Goal: Task Accomplishment & Management: Use online tool/utility

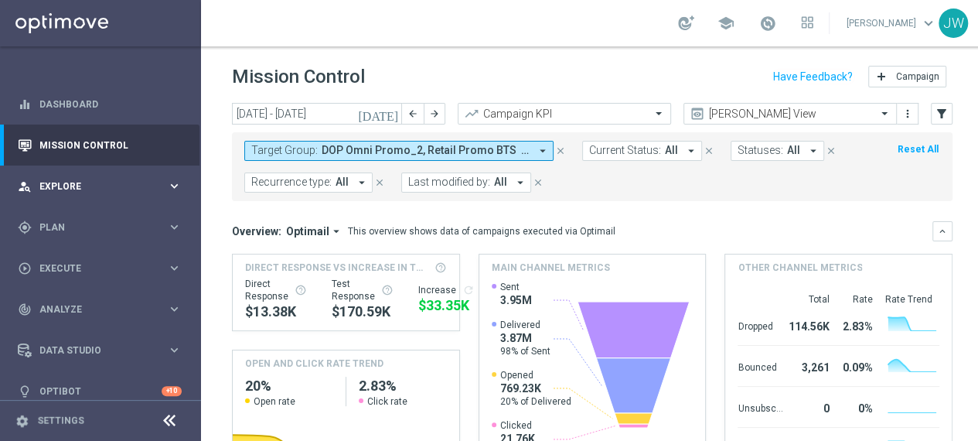
click at [94, 185] on span "Explore" at bounding box center [103, 186] width 128 height 9
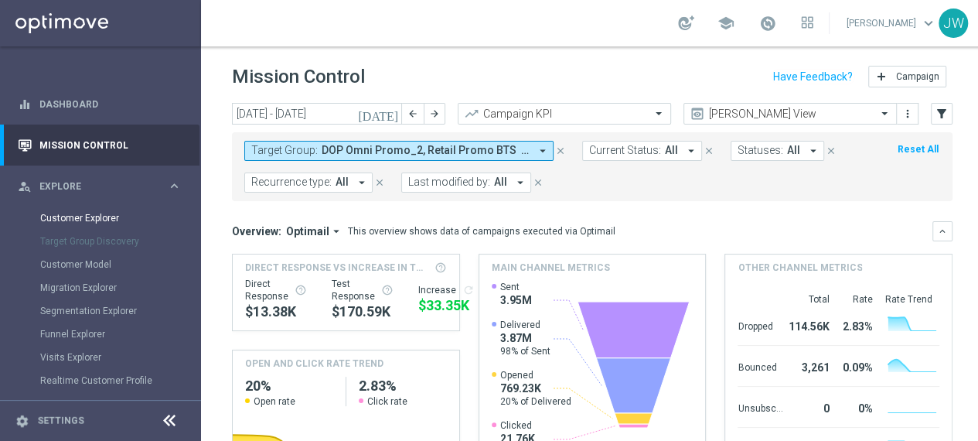
click at [114, 211] on div "Customer Explorer" at bounding box center [119, 217] width 159 height 23
click at [107, 217] on link "Customer Explorer" at bounding box center [100, 218] width 121 height 12
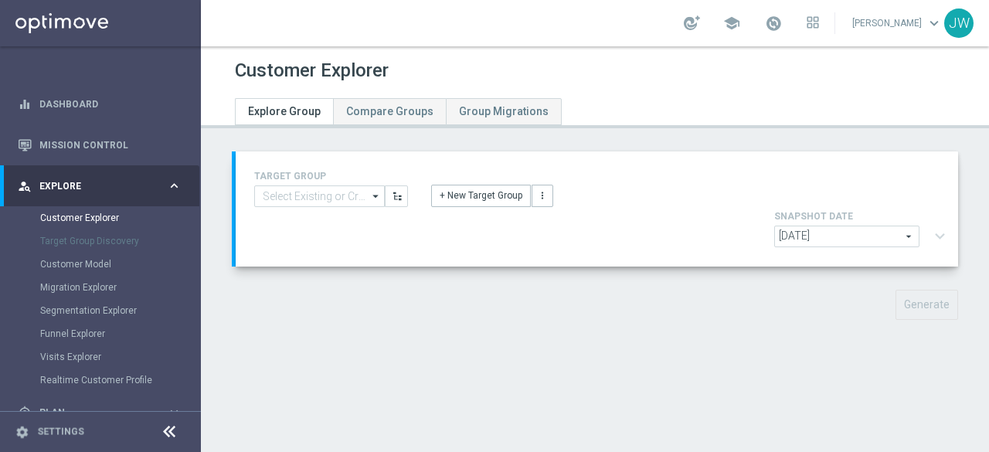
click at [371, 193] on icon "arrow_drop_down" at bounding box center [376, 196] width 15 height 20
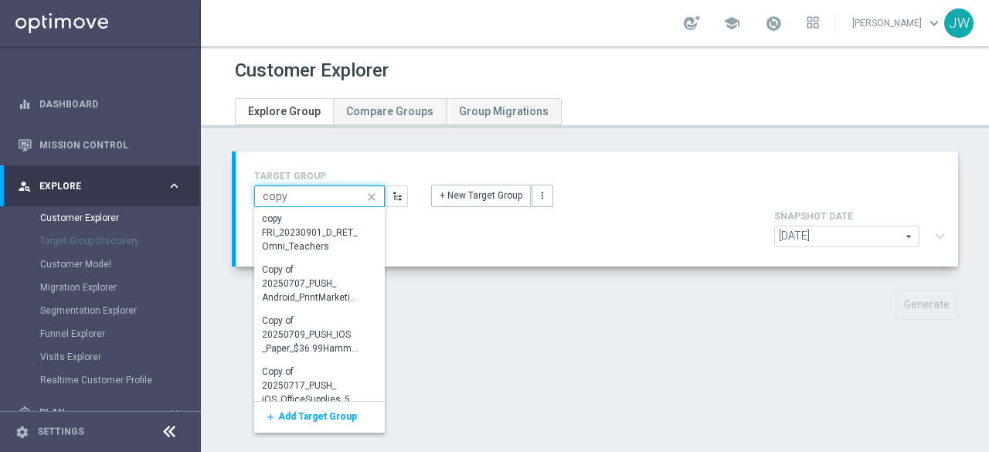
click at [322, 189] on input "copy" at bounding box center [319, 197] width 131 height 22
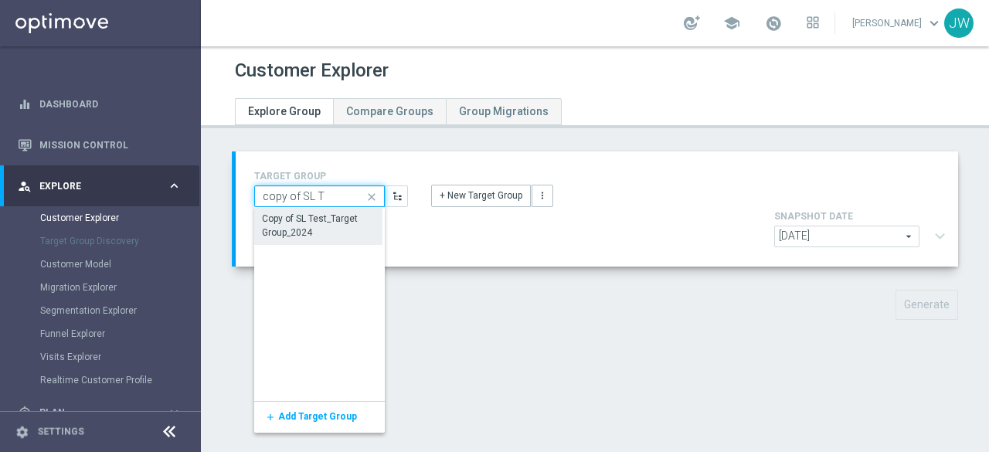
type input "copy of SL T"
click at [318, 229] on div "Copy of SL Test_Target Group_2024" at bounding box center [318, 227] width 111 height 28
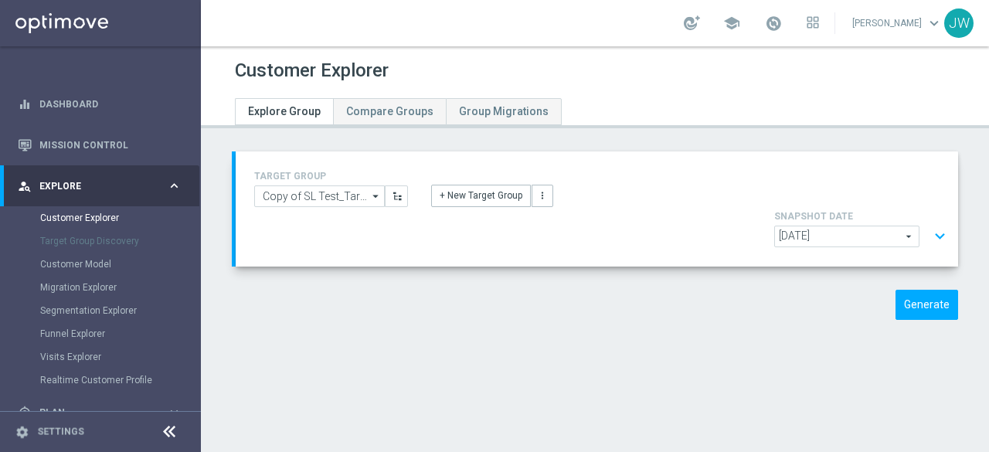
click at [897, 226] on span "[DATE]" at bounding box center [847, 236] width 144 height 20
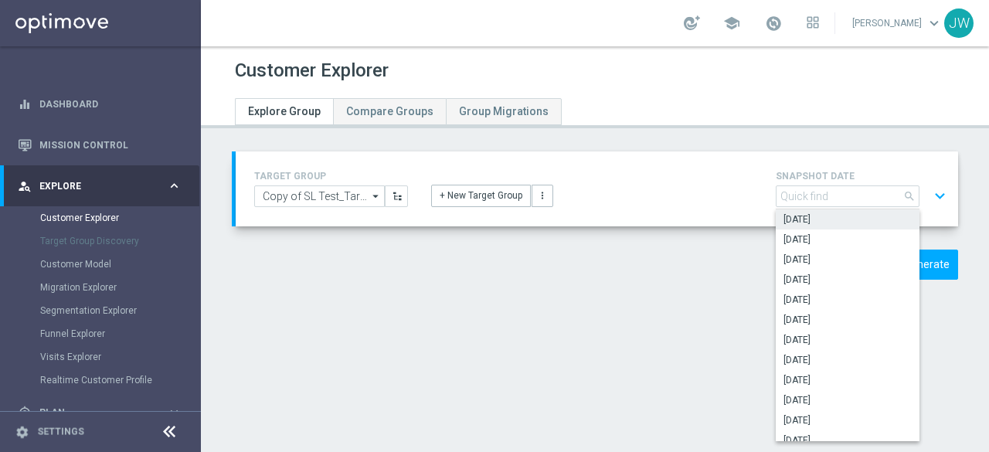
click at [688, 173] on div "+ New Target Group more_vert" at bounding box center [597, 187] width 355 height 40
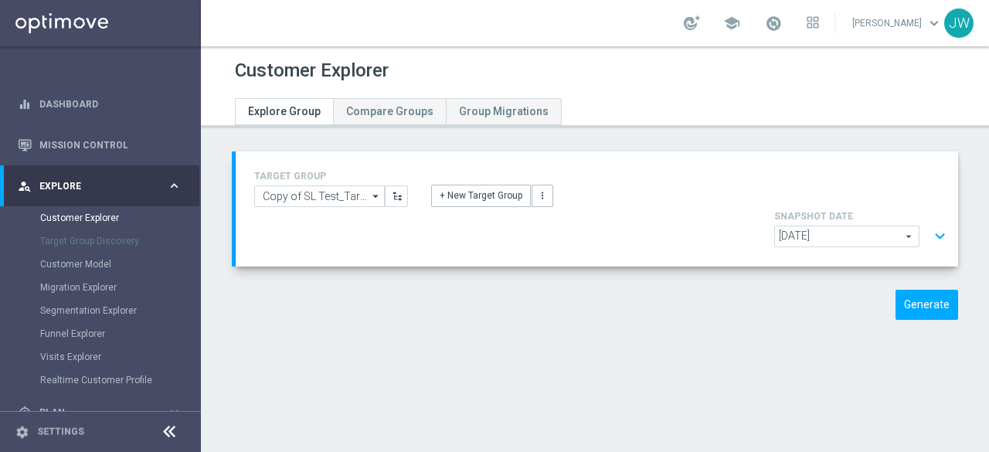
click at [932, 222] on button "expand_more" at bounding box center [940, 236] width 22 height 29
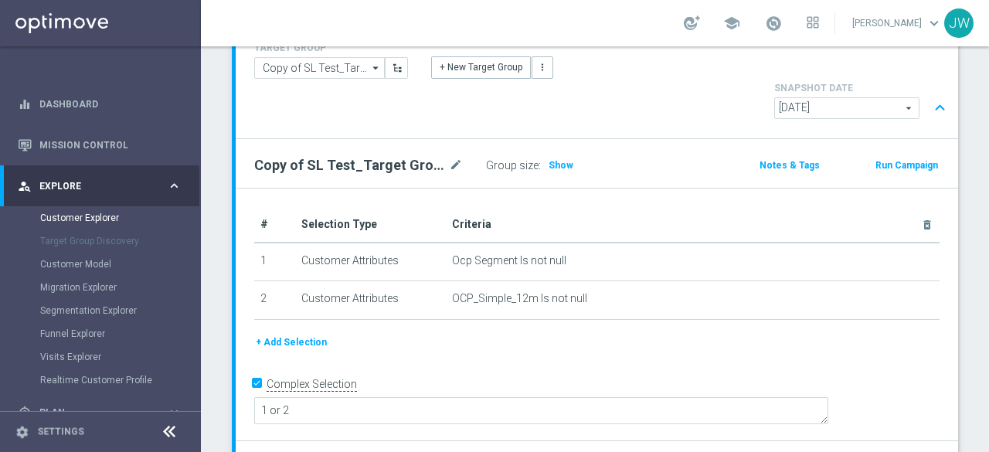
scroll to position [220, 0]
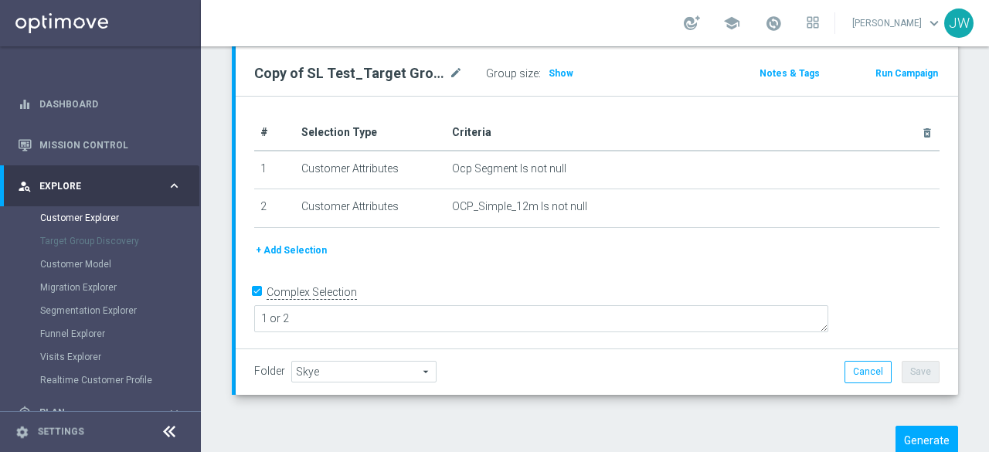
click at [492, 361] on div "Folder Skye Skye arrow_drop_down search Cancel Save Saving..." at bounding box center [597, 372] width 686 height 22
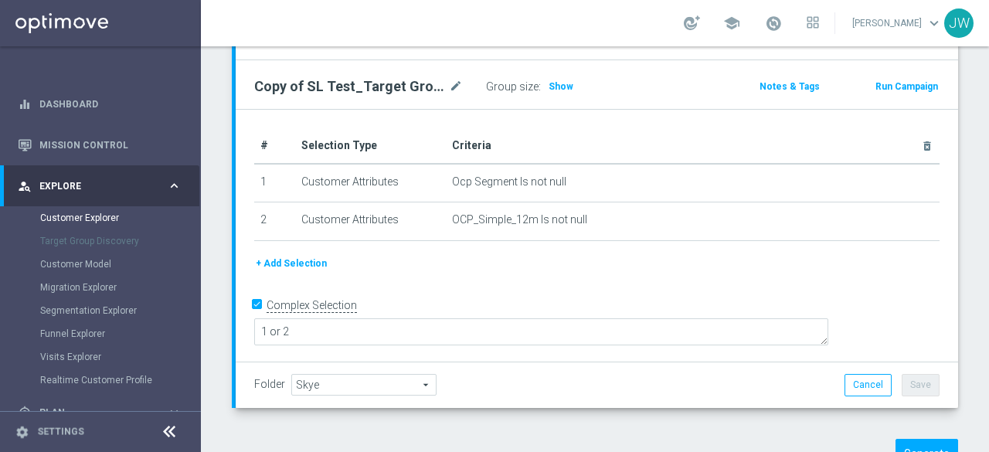
scroll to position [208, 0]
click at [915, 381] on div "TARGET GROUP Copy of SL Test_Target Group_2024 Copy of SL Test_Target Group_202…" at bounding box center [595, 218] width 788 height 548
click at [915, 438] on button "Generate" at bounding box center [927, 453] width 63 height 30
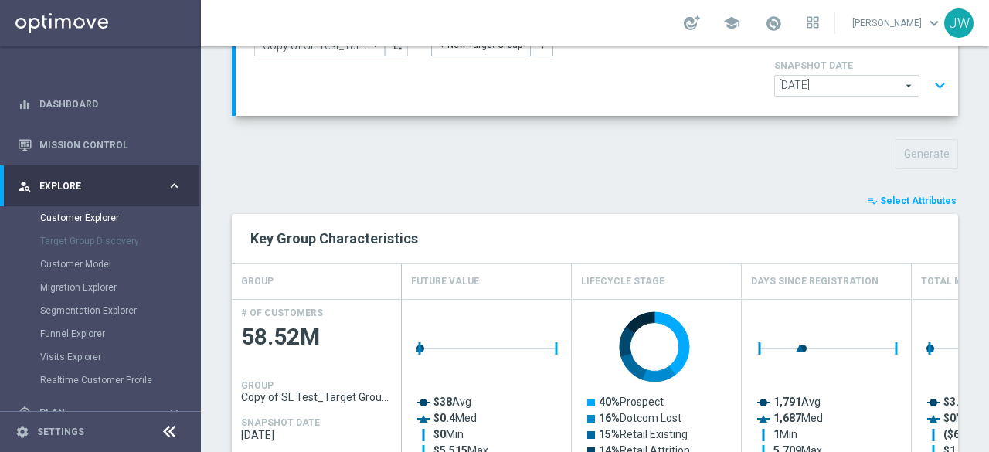
scroll to position [134, 0]
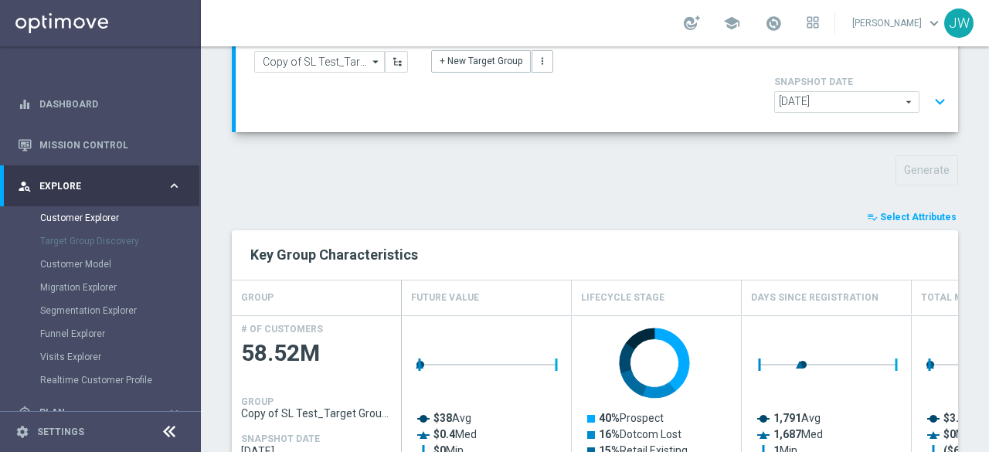
click at [584, 236] on div "Key Group Characteristics" at bounding box center [595, 254] width 727 height 49
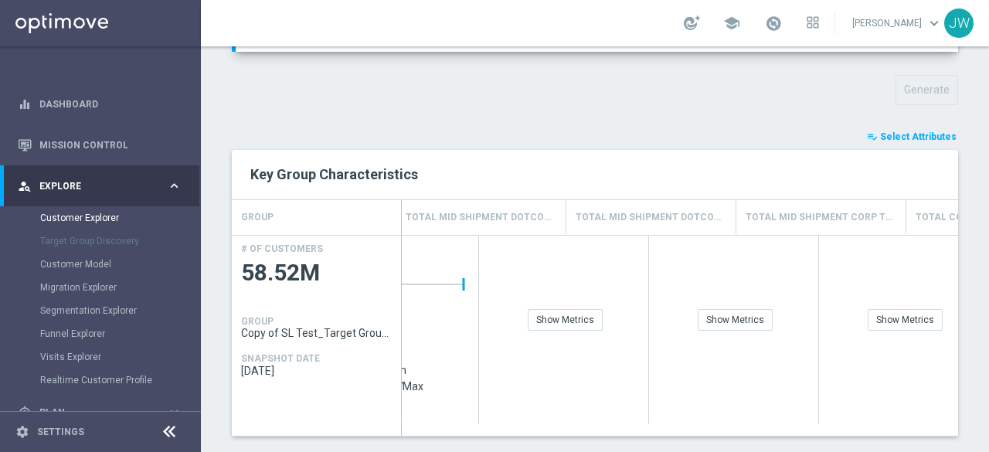
scroll to position [0, 855]
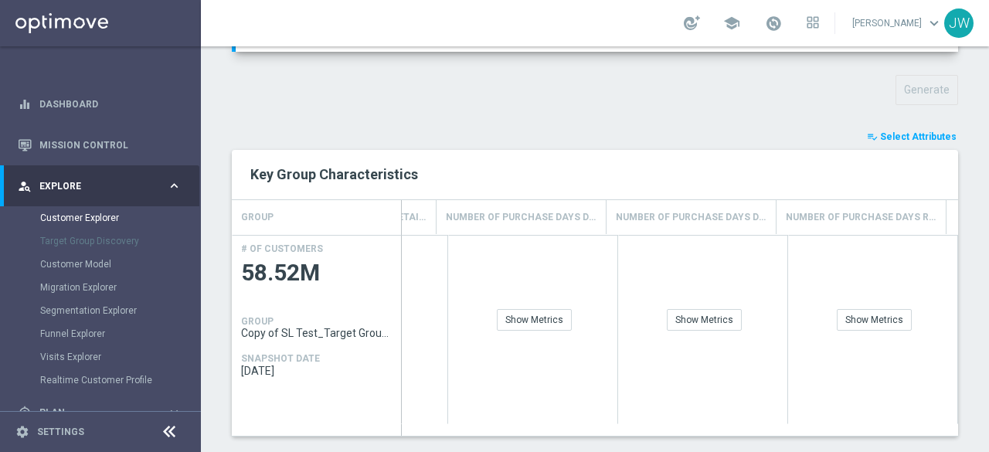
click at [907, 131] on span "Select Attributes" at bounding box center [918, 136] width 77 height 11
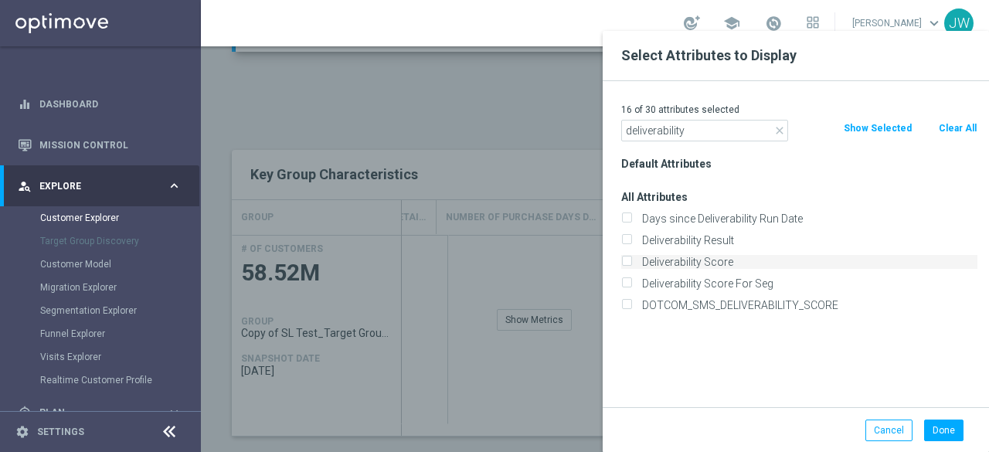
type input "deliverability"
click at [637, 257] on label "Deliverability Score" at bounding box center [807, 262] width 341 height 14
click at [631, 259] on input "Deliverability Score" at bounding box center [626, 264] width 10 height 10
checkbox input "true"
click at [942, 426] on button "Done" at bounding box center [943, 431] width 39 height 22
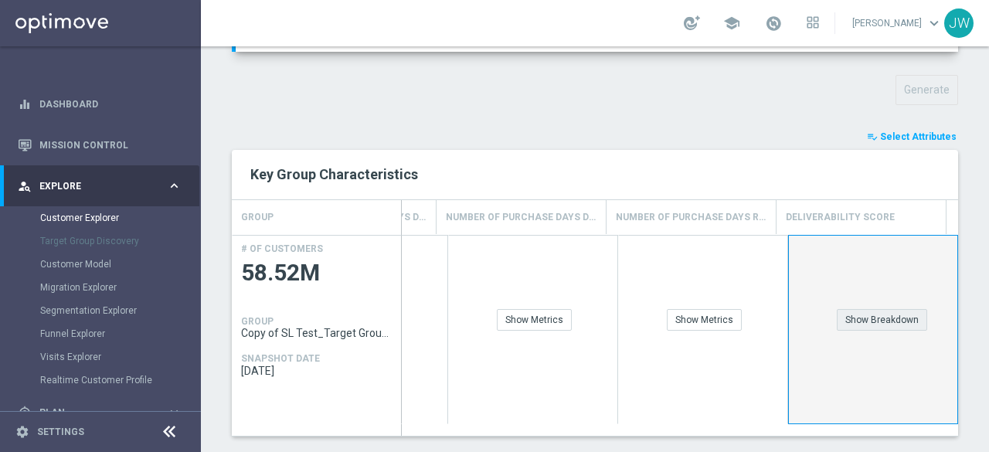
click at [900, 309] on div "Show Breakdown" at bounding box center [882, 320] width 90 height 22
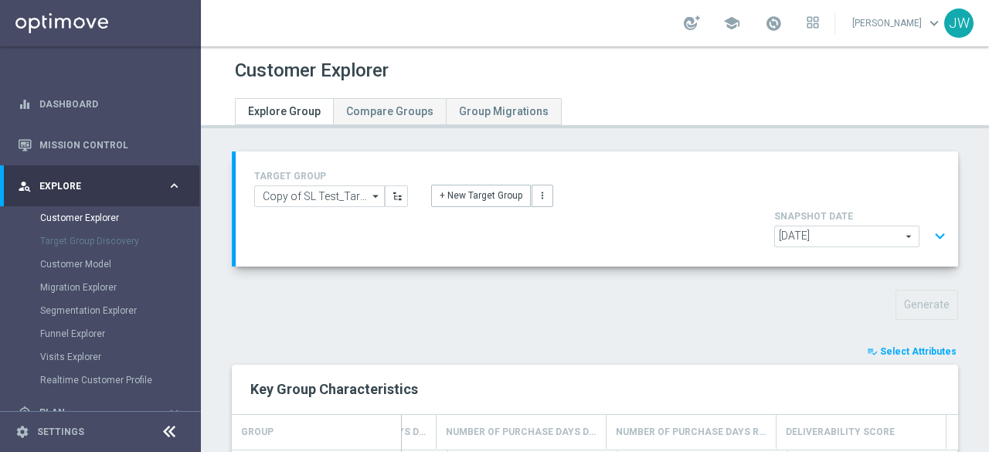
click at [929, 222] on button "expand_more" at bounding box center [940, 236] width 22 height 29
